Goal: Task Accomplishment & Management: Use online tool/utility

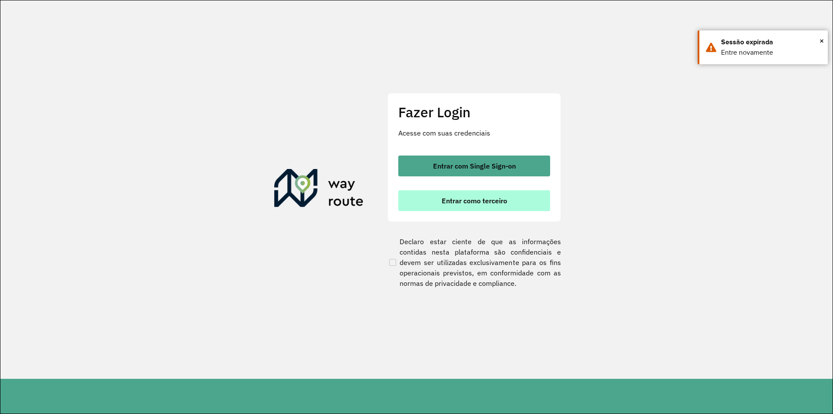
click at [445, 196] on button "Entrar como terceiro" at bounding box center [474, 200] width 152 height 21
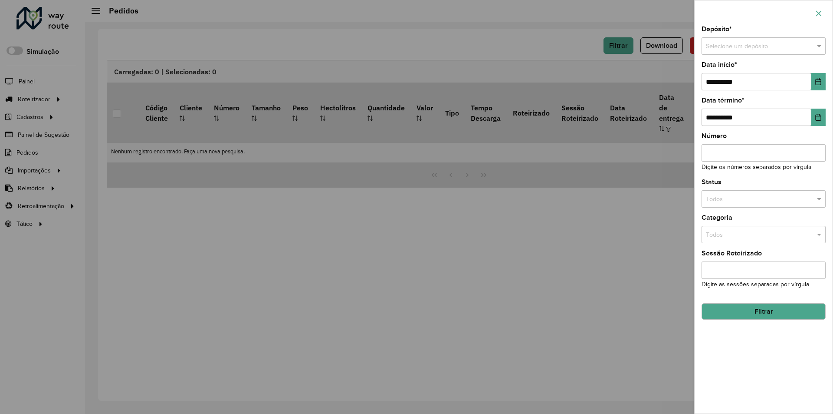
click at [819, 15] on icon "button" at bounding box center [819, 13] width 7 height 7
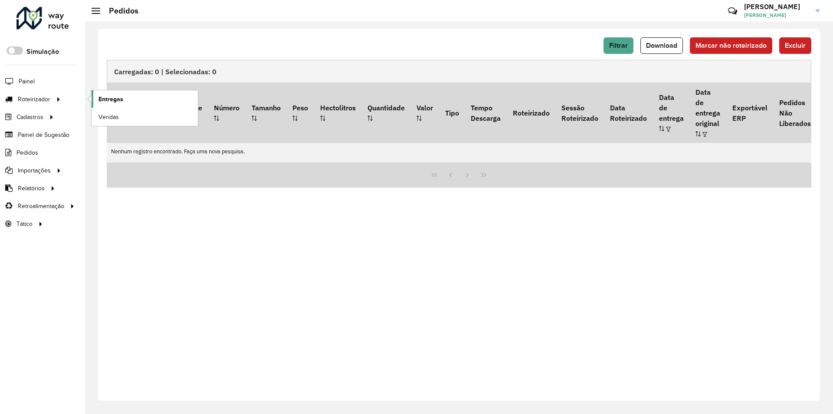
click at [116, 95] on span "Entregas" at bounding box center [111, 99] width 25 height 9
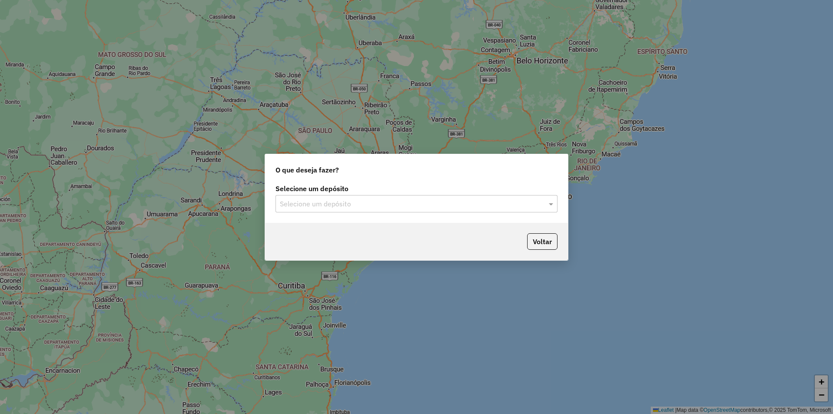
click at [443, 202] on input "text" at bounding box center [408, 204] width 256 height 10
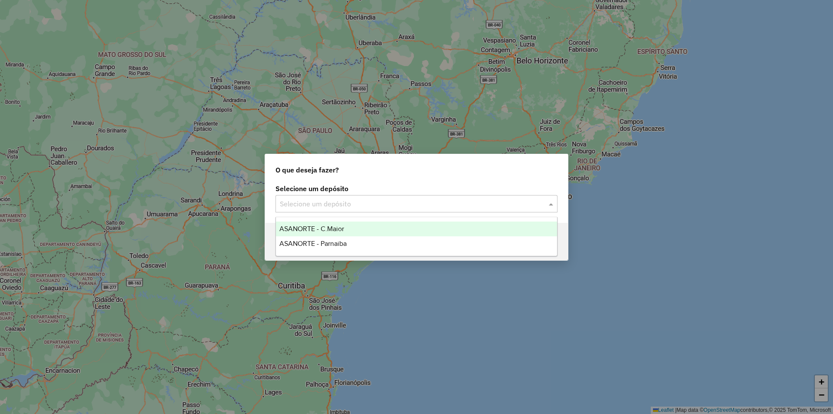
click at [318, 226] on span "ASANORTE - C.Maior" at bounding box center [312, 228] width 65 height 7
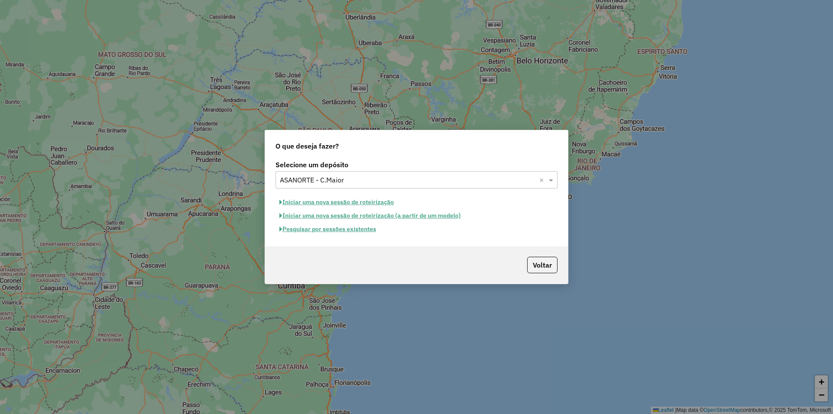
click at [339, 230] on button "Pesquisar por sessões existentes" at bounding box center [328, 228] width 105 height 13
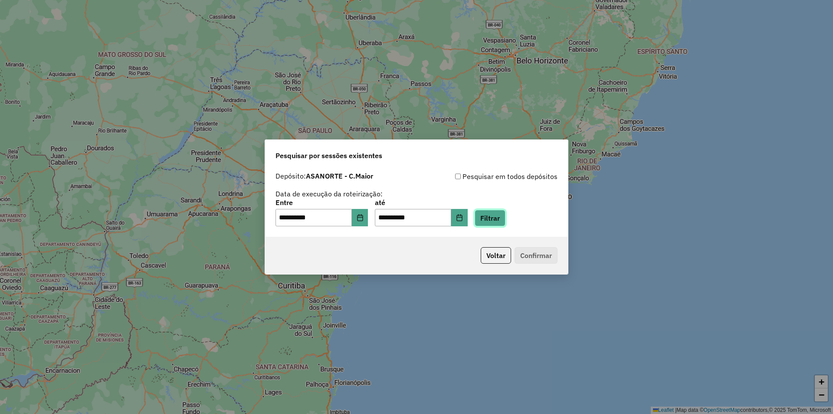
click at [504, 218] on button "Filtrar" at bounding box center [490, 218] width 31 height 16
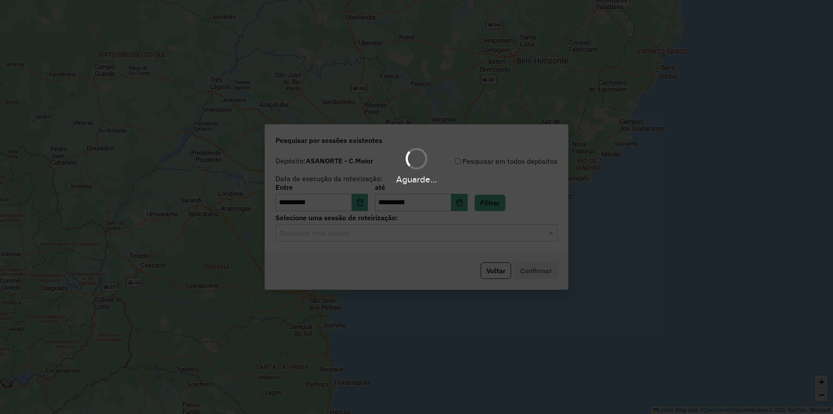
click at [361, 234] on input "text" at bounding box center [408, 233] width 256 height 10
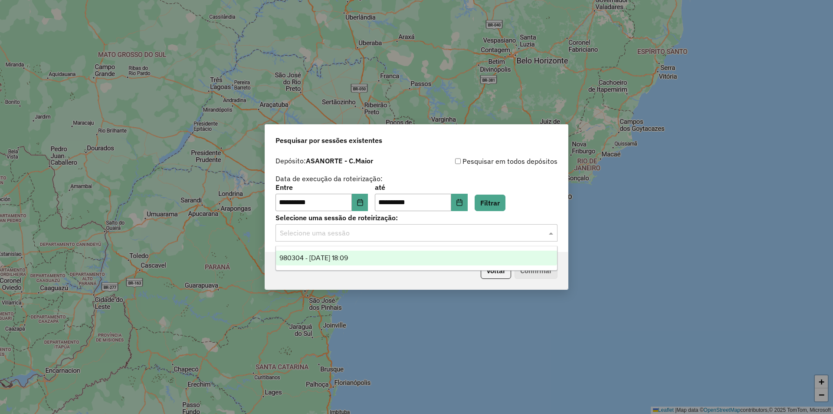
click at [351, 253] on div "980304 - 16/08/2025 18:09" at bounding box center [416, 257] width 281 height 15
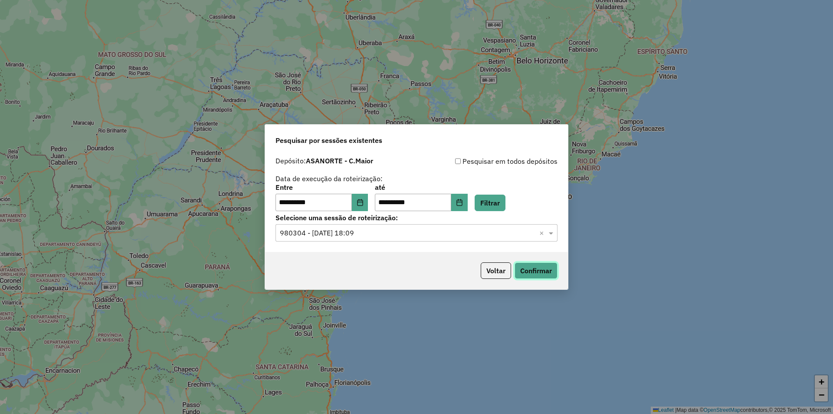
click at [545, 269] on button "Confirmar" at bounding box center [536, 270] width 43 height 16
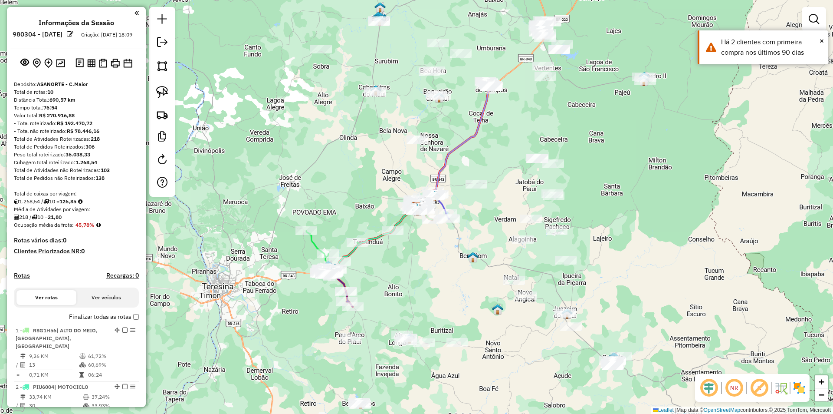
drag, startPoint x: 448, startPoint y: 249, endPoint x: 472, endPoint y: 280, distance: 39.6
click at [472, 280] on div "Janela de atendimento Grade de atendimento Capacidade Transportadoras Veículos …" at bounding box center [416, 207] width 833 height 414
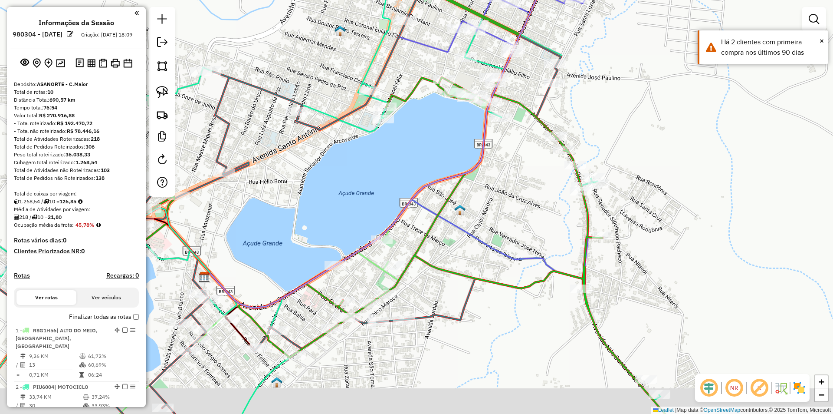
drag, startPoint x: 379, startPoint y: 199, endPoint x: 348, endPoint y: 160, distance: 49.8
click at [348, 160] on div "Janela de atendimento Grade de atendimento Capacidade Transportadoras Veículos …" at bounding box center [416, 207] width 833 height 414
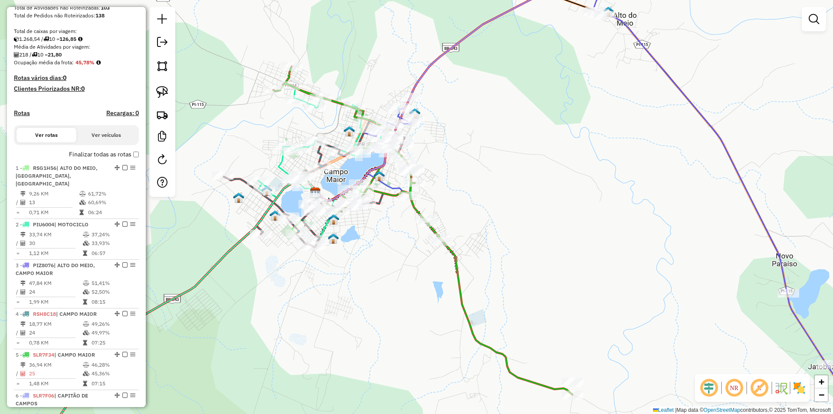
scroll to position [174, 0]
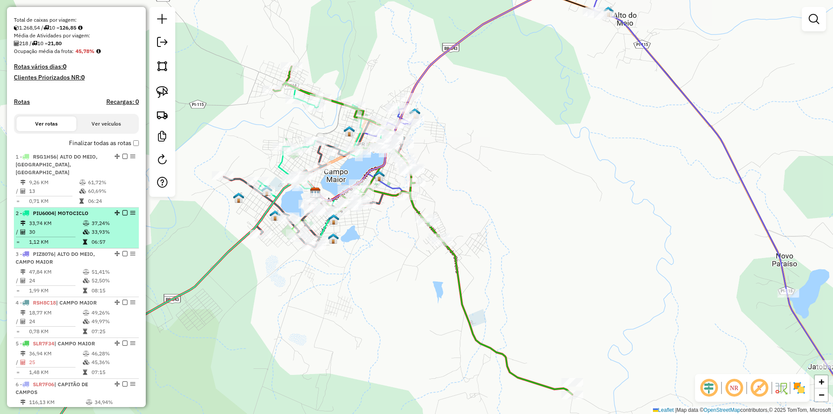
click at [68, 233] on td "30" at bounding box center [56, 231] width 54 height 9
select select "**********"
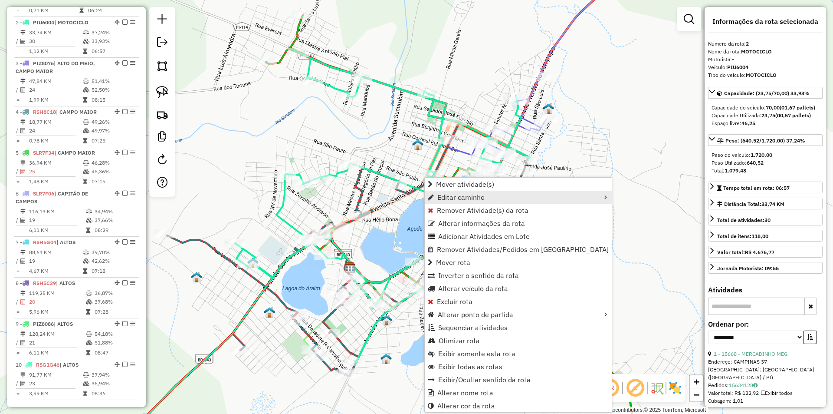
scroll to position [374, 0]
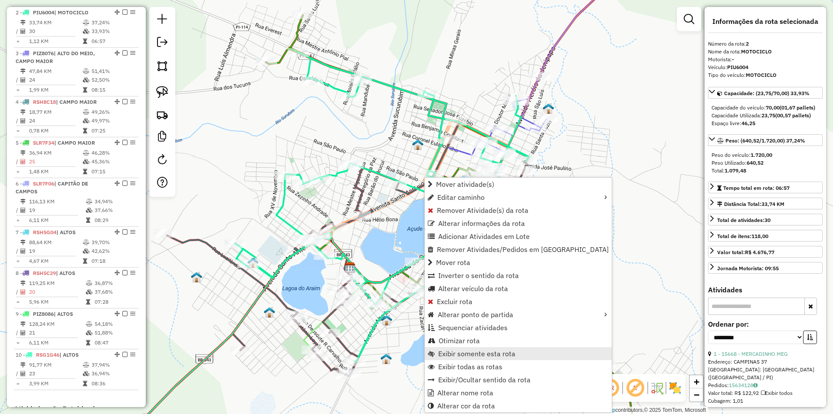
click at [458, 357] on span "Exibir somente esta rota" at bounding box center [476, 353] width 77 height 7
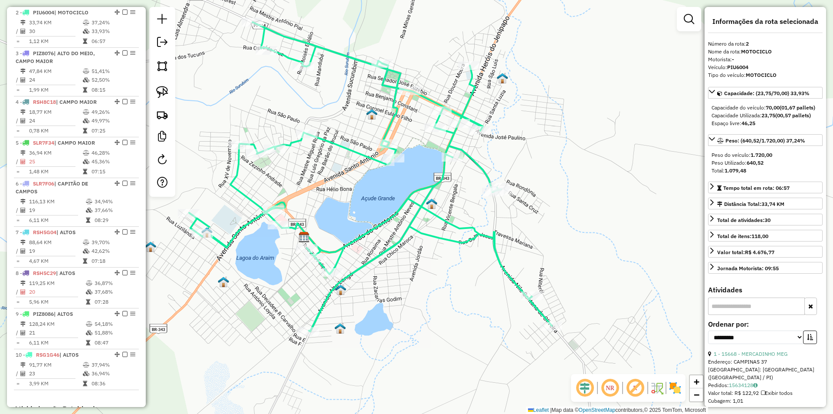
drag, startPoint x: 409, startPoint y: 242, endPoint x: 363, endPoint y: 211, distance: 55.1
click at [363, 211] on div "Janela de atendimento Grade de atendimento Capacidade Transportadoras Veículos …" at bounding box center [416, 207] width 833 height 414
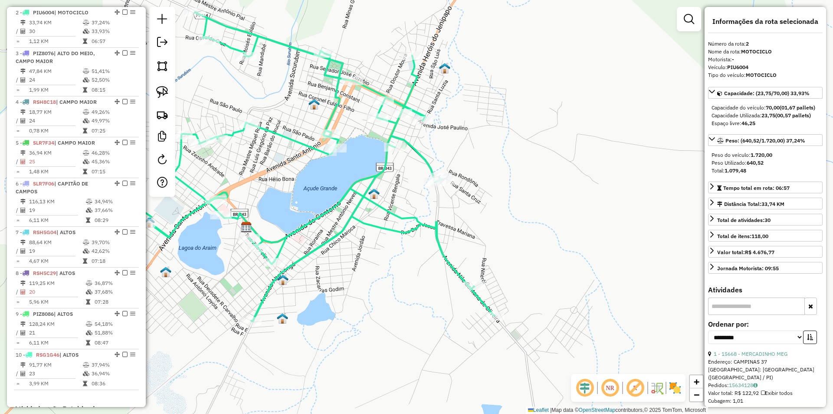
drag, startPoint x: 480, startPoint y: 291, endPoint x: 422, endPoint y: 281, distance: 58.6
click at [422, 281] on div "Janela de atendimento Grade de atendimento Capacidade Transportadoras Veículos …" at bounding box center [416, 207] width 833 height 414
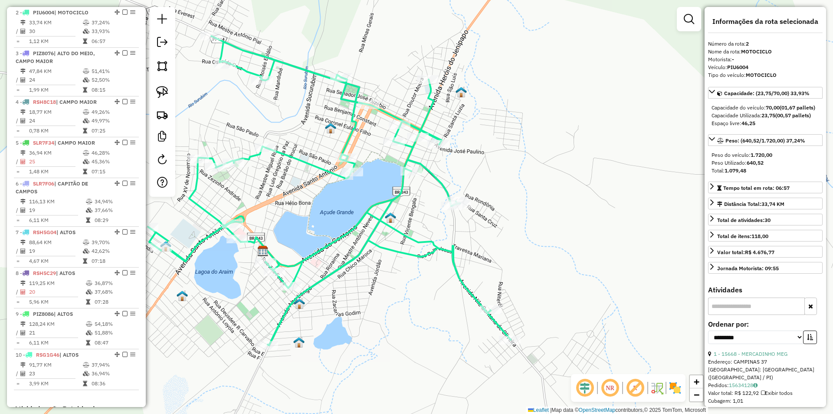
drag, startPoint x: 362, startPoint y: 254, endPoint x: 328, endPoint y: 271, distance: 38.1
click at [328, 271] on div "Janela de atendimento Grade de atendimento Capacidade Transportadoras Veículos …" at bounding box center [416, 207] width 833 height 414
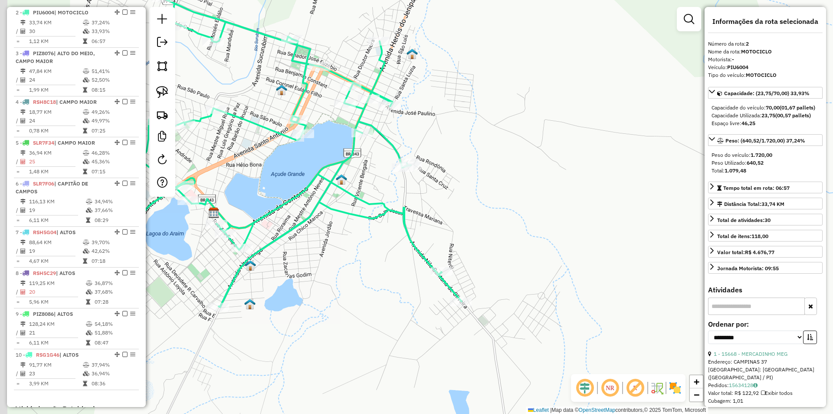
drag, startPoint x: 339, startPoint y: 263, endPoint x: 399, endPoint y: 246, distance: 62.2
click at [399, 246] on div "Janela de atendimento Grade de atendimento Capacidade Transportadoras Veículos …" at bounding box center [416, 207] width 833 height 414
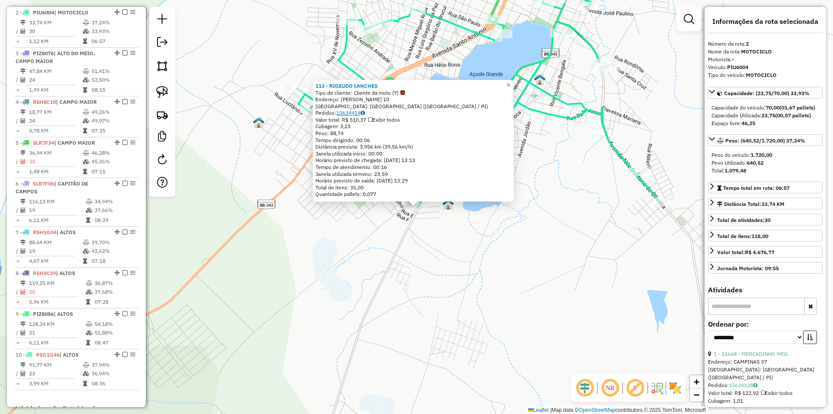
click at [356, 114] on link "15634414" at bounding box center [350, 112] width 29 height 7
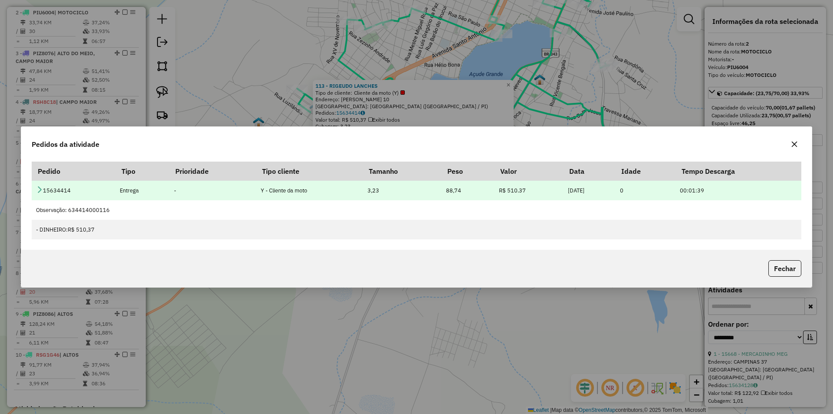
click at [39, 191] on icon at bounding box center [39, 189] width 7 height 7
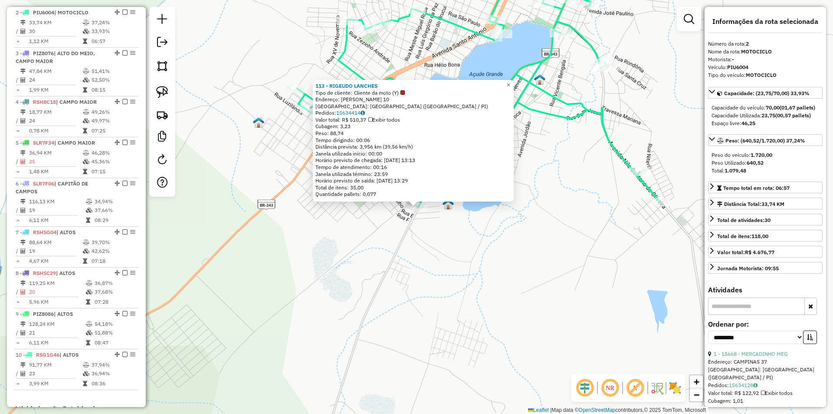
click at [497, 233] on div "113 - RIGEUDO LANCHES Tipo de cliente: Cliente da moto (Y) Endereço: [PERSON_NA…" at bounding box center [416, 207] width 833 height 414
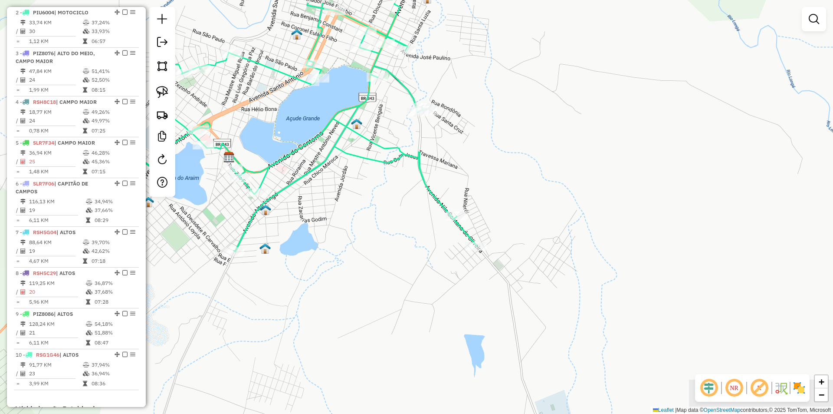
drag, startPoint x: 572, startPoint y: 211, endPoint x: 389, endPoint y: 255, distance: 188.5
click at [389, 255] on div "Janela de atendimento Grade de atendimento Capacidade Transportadoras Veículos …" at bounding box center [416, 207] width 833 height 414
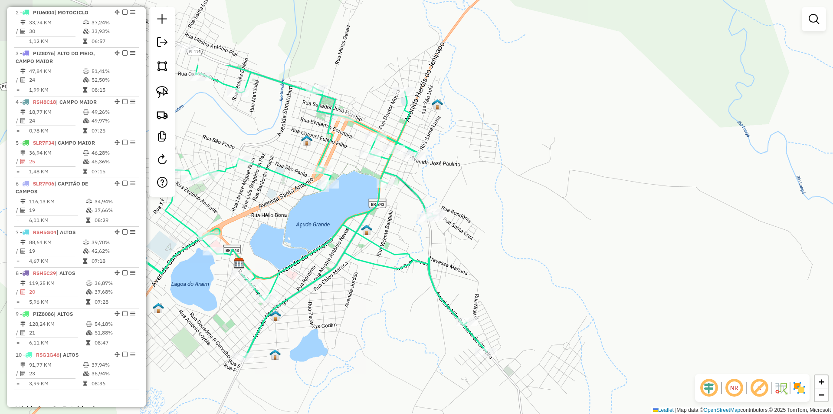
drag, startPoint x: 382, startPoint y: 215, endPoint x: 392, endPoint y: 309, distance: 93.9
click at [392, 309] on div "Janela de atendimento Grade de atendimento Capacidade Transportadoras Veículos …" at bounding box center [416, 207] width 833 height 414
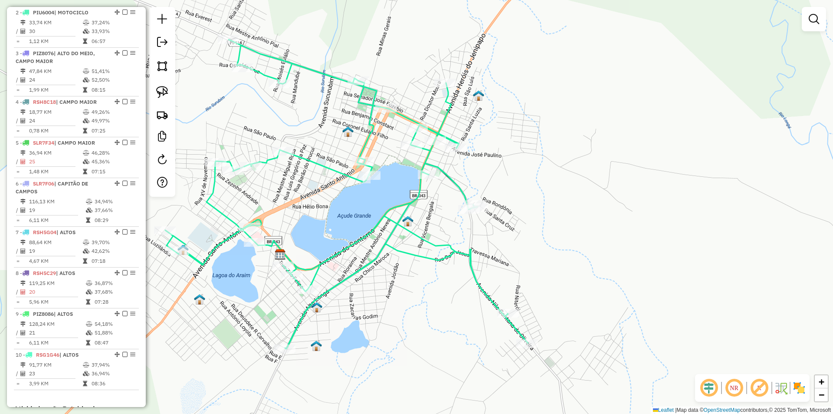
drag, startPoint x: 390, startPoint y: 294, endPoint x: 431, endPoint y: 285, distance: 42.1
click at [431, 285] on div "Janela de atendimento Grade de atendimento Capacidade Transportadoras Veículos …" at bounding box center [416, 207] width 833 height 414
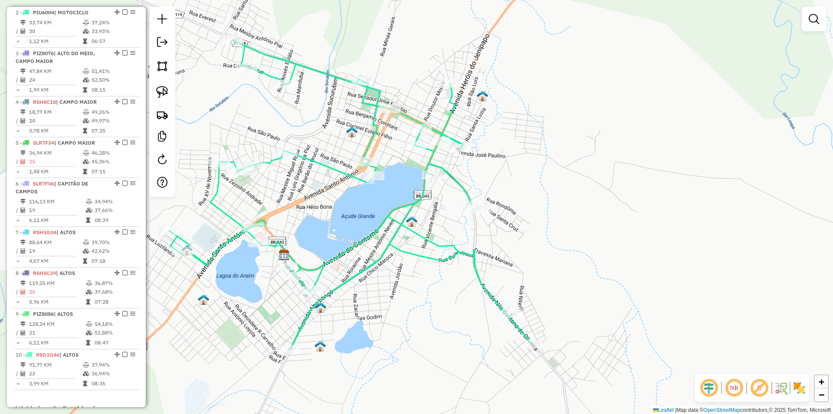
drag, startPoint x: 206, startPoint y: 275, endPoint x: 273, endPoint y: 292, distance: 69.0
click at [273, 292] on div "Janela de atendimento Grade de atendimento Capacidade Transportadoras Veículos …" at bounding box center [416, 207] width 833 height 414
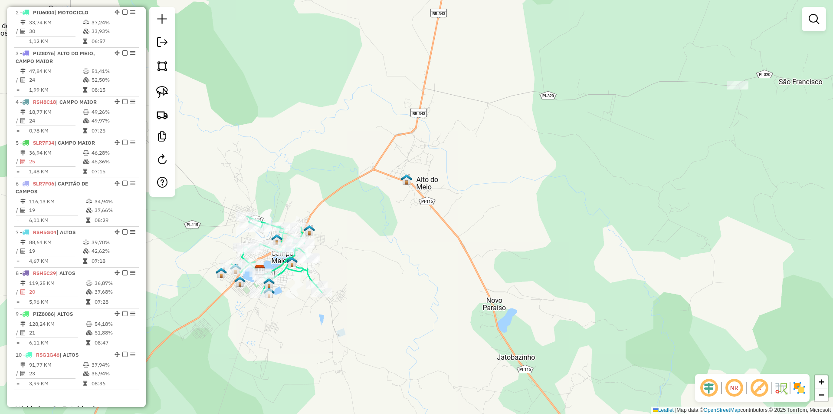
drag, startPoint x: 267, startPoint y: 354, endPoint x: 218, endPoint y: 343, distance: 50.3
click at [218, 343] on div "Janela de atendimento Grade de atendimento Capacidade Transportadoras Veículos …" at bounding box center [416, 207] width 833 height 414
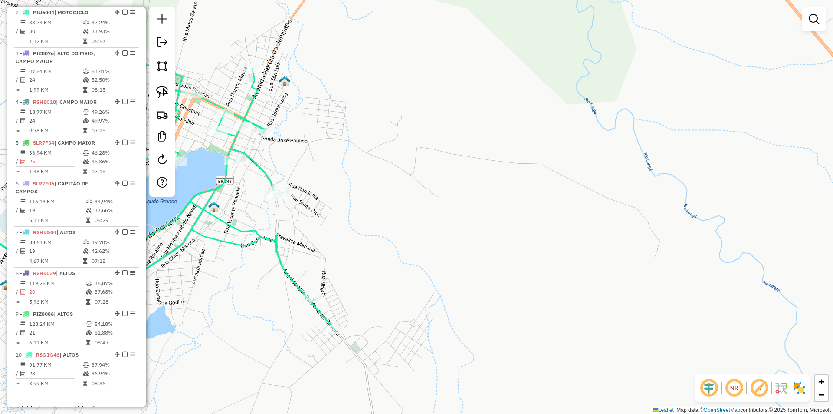
drag, startPoint x: 283, startPoint y: 273, endPoint x: 282, endPoint y: 247, distance: 25.6
click at [282, 247] on div "Janela de atendimento Grade de atendimento Capacidade Transportadoras Veículos …" at bounding box center [416, 207] width 833 height 414
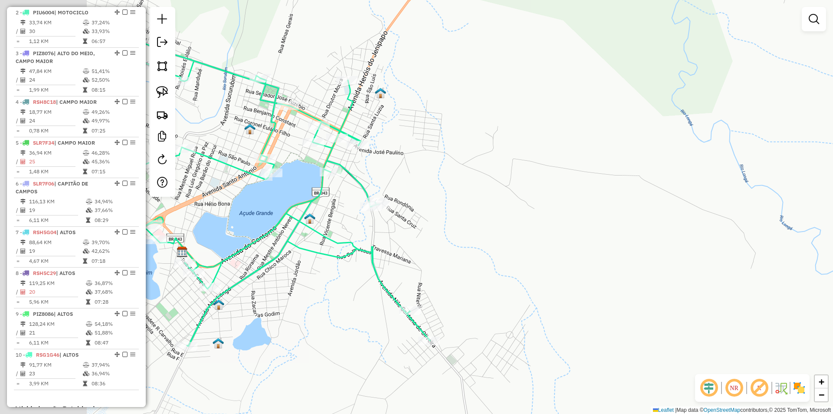
drag, startPoint x: 293, startPoint y: 248, endPoint x: 392, endPoint y: 264, distance: 100.6
click at [392, 264] on div "Janela de atendimento Grade de atendimento Capacidade Transportadoras Veículos …" at bounding box center [416, 207] width 833 height 414
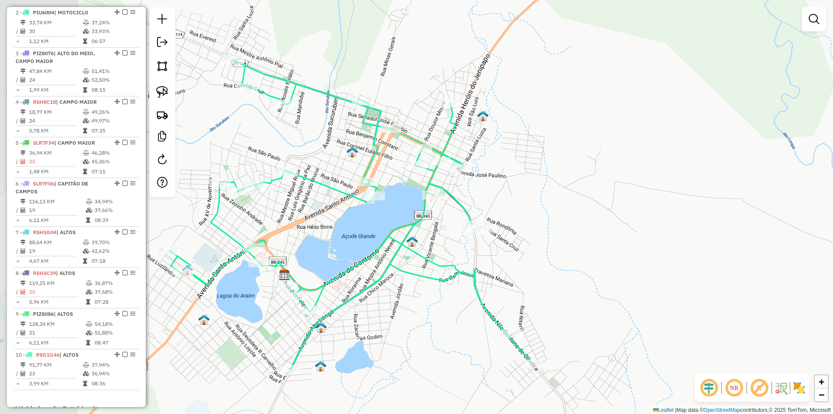
drag, startPoint x: 358, startPoint y: 266, endPoint x: 458, endPoint y: 289, distance: 102.5
click at [458, 289] on div "Janela de atendimento Grade de atendimento Capacidade Transportadoras Veículos …" at bounding box center [416, 207] width 833 height 414
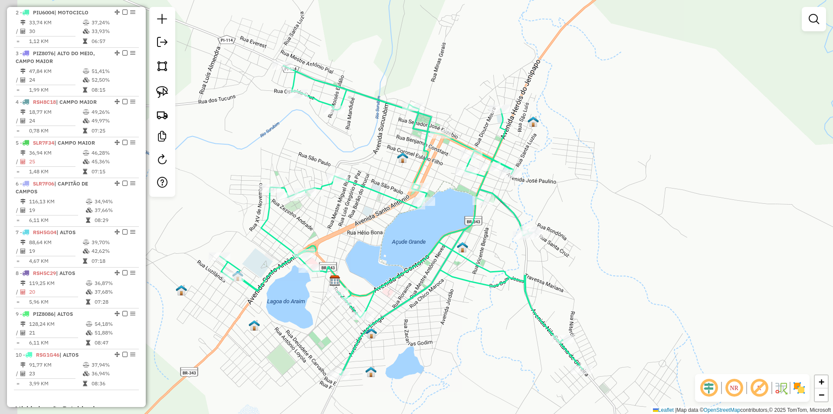
drag, startPoint x: 313, startPoint y: 273, endPoint x: 363, endPoint y: 278, distance: 50.7
click at [363, 278] on div "Janela de atendimento Grade de atendimento Capacidade Transportadoras Veículos …" at bounding box center [416, 207] width 833 height 414
